Goal: Task Accomplishment & Management: Manage account settings

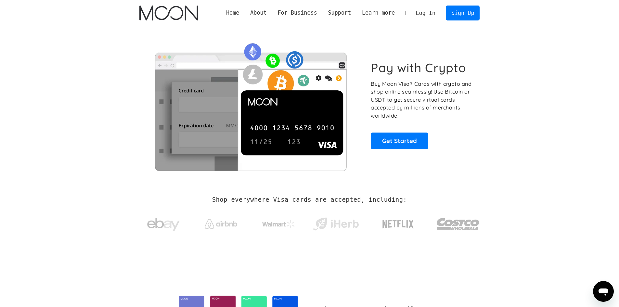
click at [436, 14] on link "Log In" at bounding box center [425, 13] width 31 height 14
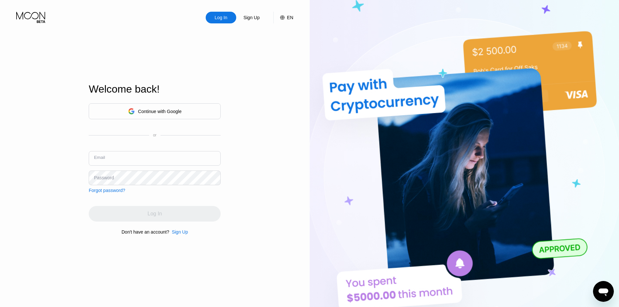
click at [155, 157] on input "text" at bounding box center [155, 158] width 132 height 15
paste input "Wildomail6"
type input "[EMAIL_ADDRESS][DOMAIN_NAME]"
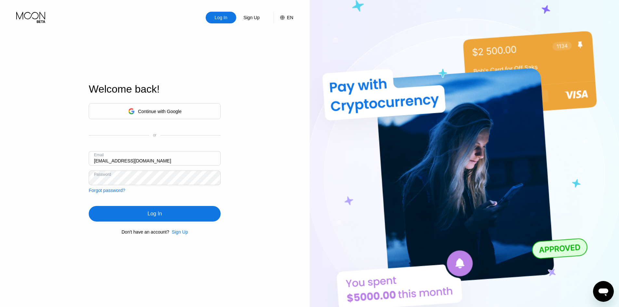
click at [188, 215] on div "Log In" at bounding box center [155, 214] width 132 height 16
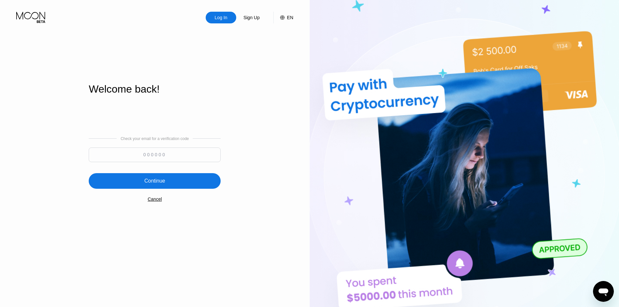
click at [128, 157] on input at bounding box center [155, 154] width 132 height 15
paste input "211402"
type input "211402"
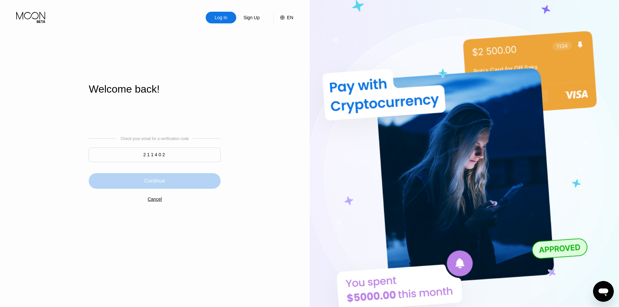
click at [138, 177] on div "Continue" at bounding box center [155, 181] width 132 height 16
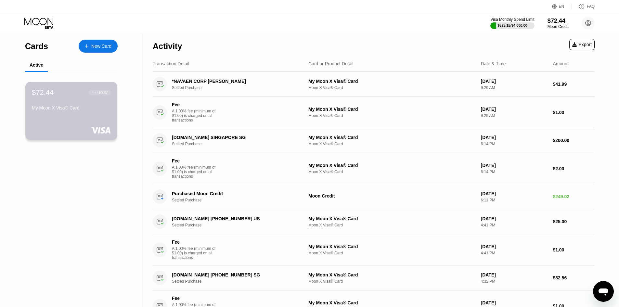
click at [84, 110] on div "My Moon X Visa® Card" at bounding box center [71, 107] width 79 height 5
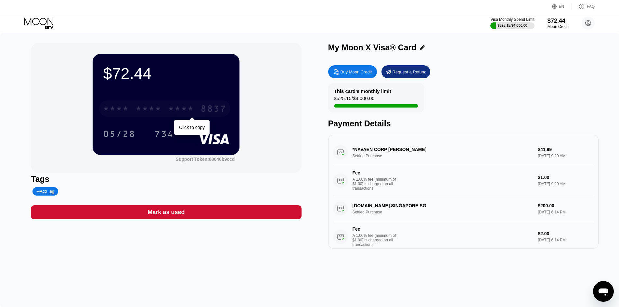
click at [184, 109] on div "* * * *" at bounding box center [181, 109] width 26 height 10
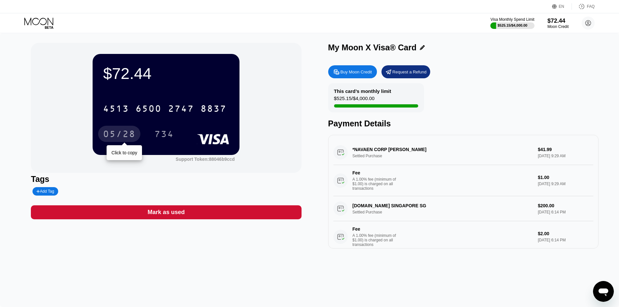
click at [122, 135] on div "05/28" at bounding box center [119, 135] width 32 height 10
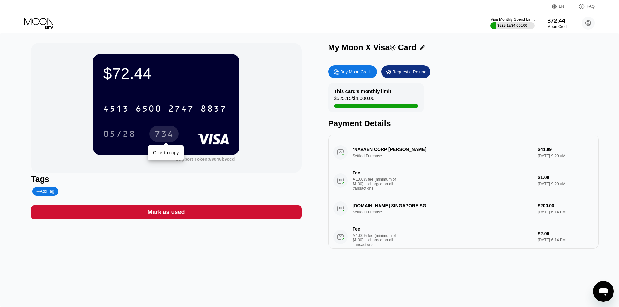
click at [171, 134] on div "734" at bounding box center [163, 135] width 19 height 10
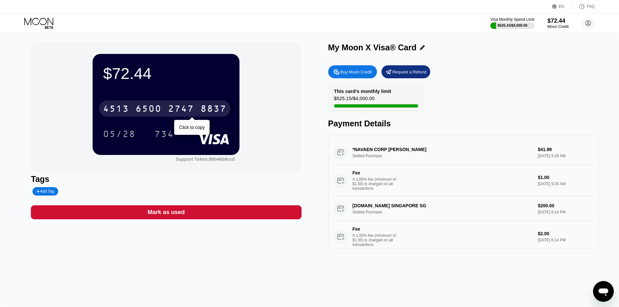
click at [149, 111] on div "6500" at bounding box center [148, 109] width 26 height 10
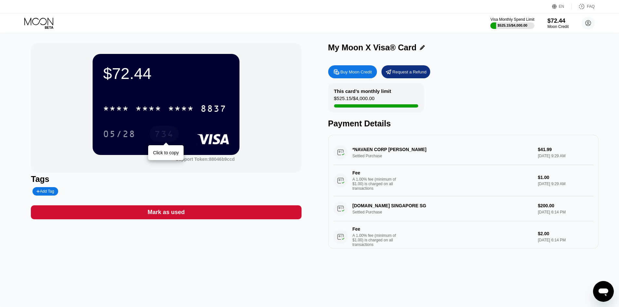
click at [173, 136] on div "734" at bounding box center [163, 135] width 19 height 10
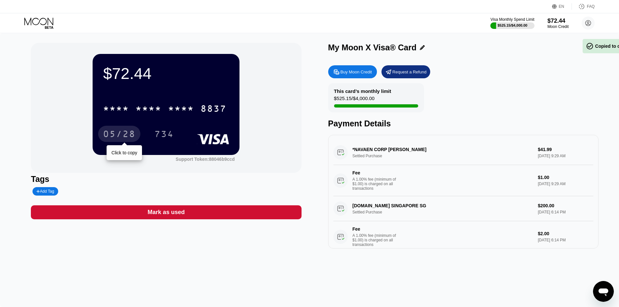
click at [132, 131] on div "05/28" at bounding box center [119, 135] width 32 height 10
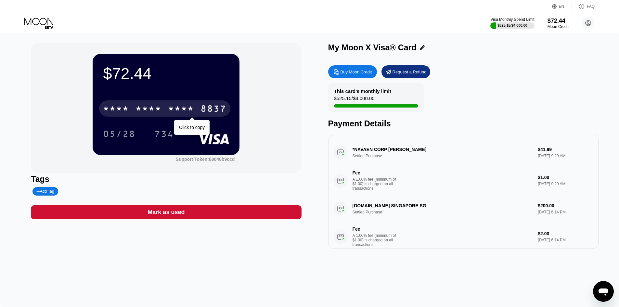
click at [215, 109] on div "8837" at bounding box center [213, 109] width 26 height 10
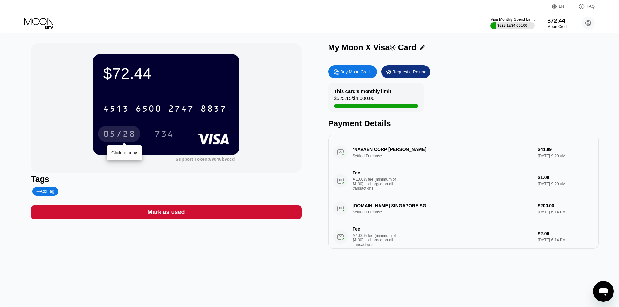
click at [127, 134] on div "05/28" at bounding box center [119, 135] width 32 height 10
click at [163, 135] on div "734" at bounding box center [163, 135] width 19 height 10
click at [46, 21] on icon at bounding box center [38, 21] width 29 height 7
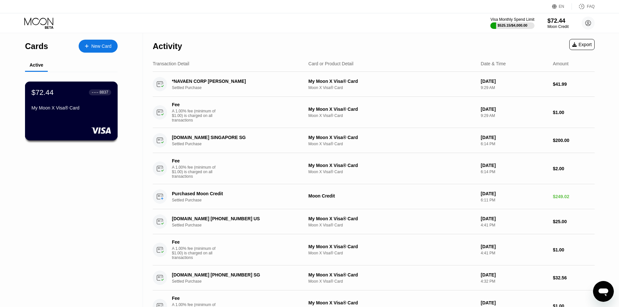
click at [82, 99] on div "$72.44 ● ● ● ● 8837 My Moon X Visa® Card" at bounding box center [71, 100] width 80 height 25
